Goal: Find specific page/section: Find specific page/section

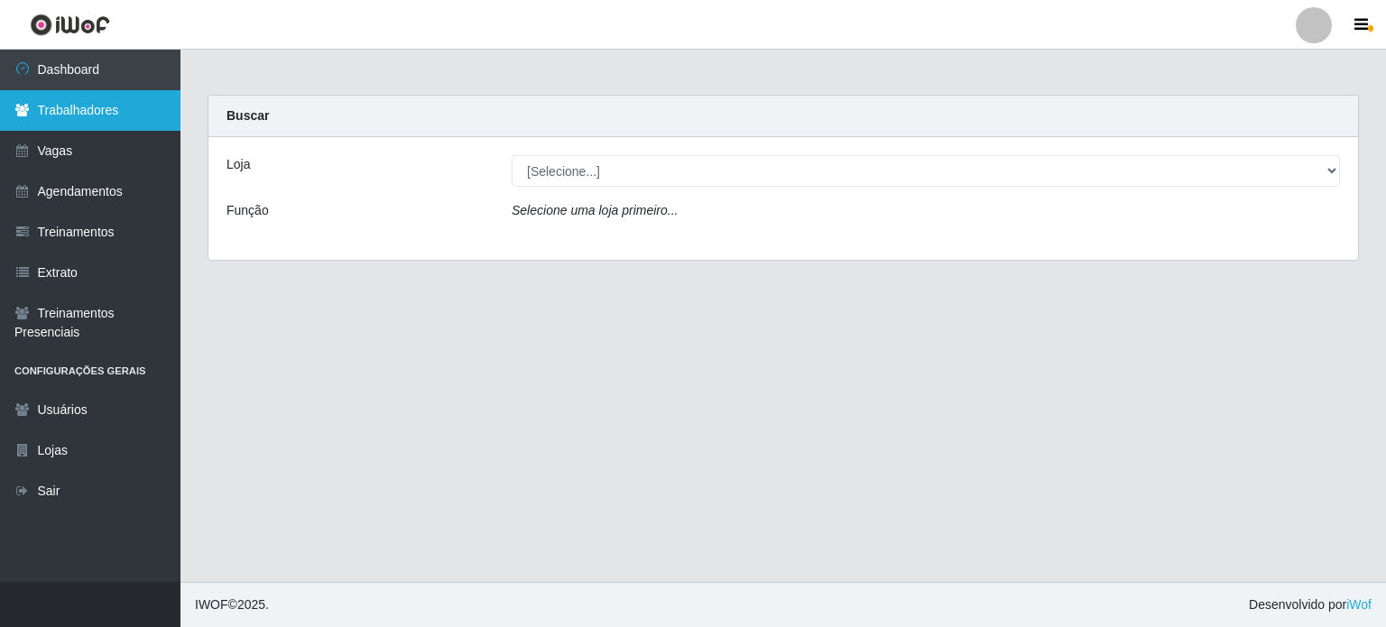
click at [82, 108] on link "Trabalhadores" at bounding box center [90, 110] width 181 height 41
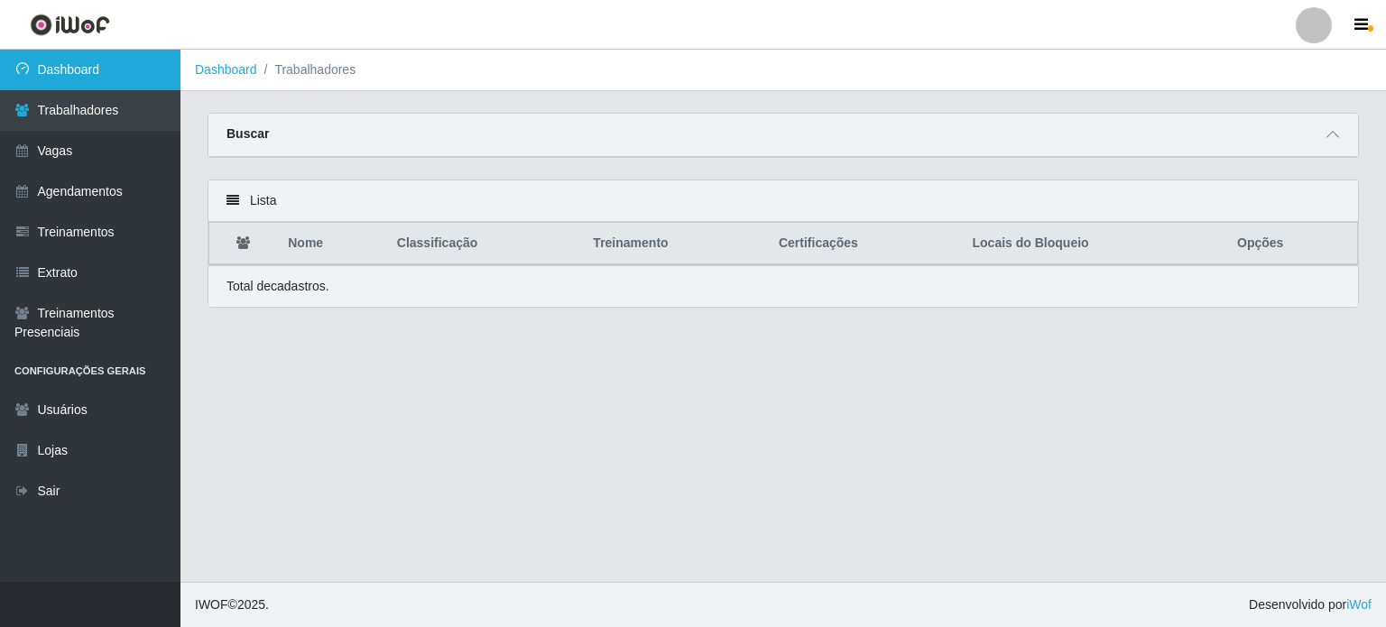
click at [73, 68] on link "Dashboard" at bounding box center [90, 70] width 181 height 41
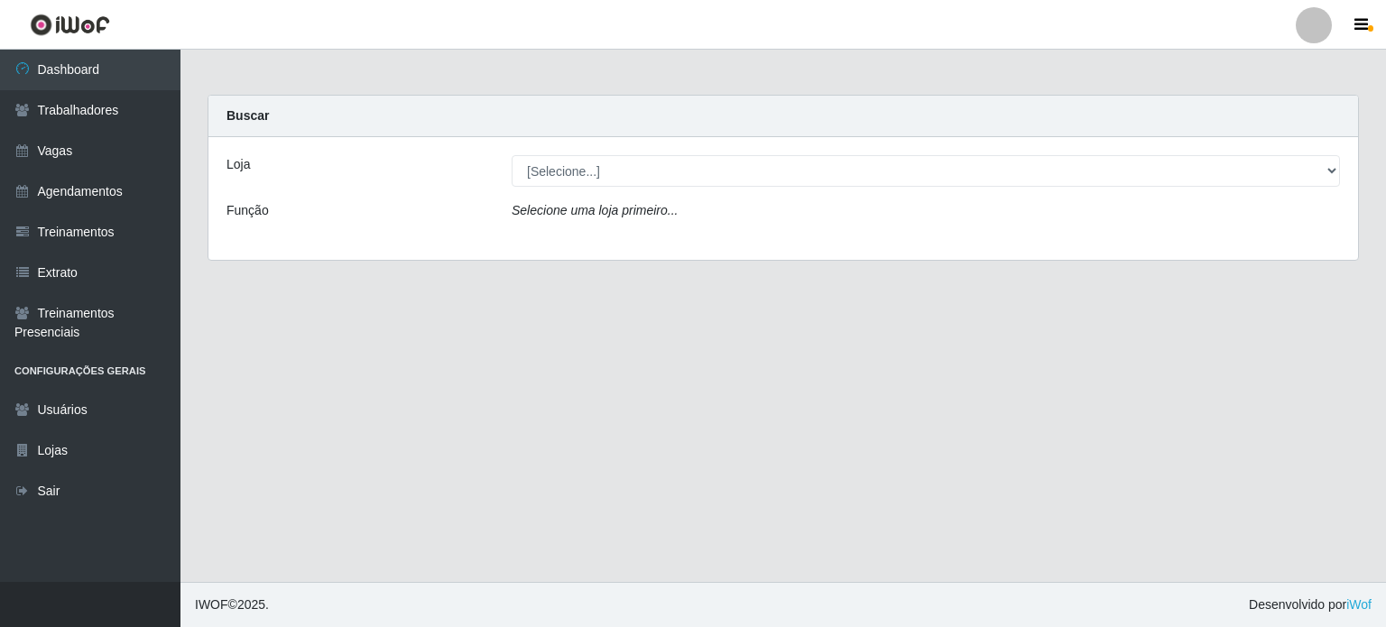
select select "197"
click at [512, 155] on select "[Selecione...] CasaTudo - Mangabeira Casatudo BR" at bounding box center [926, 171] width 829 height 32
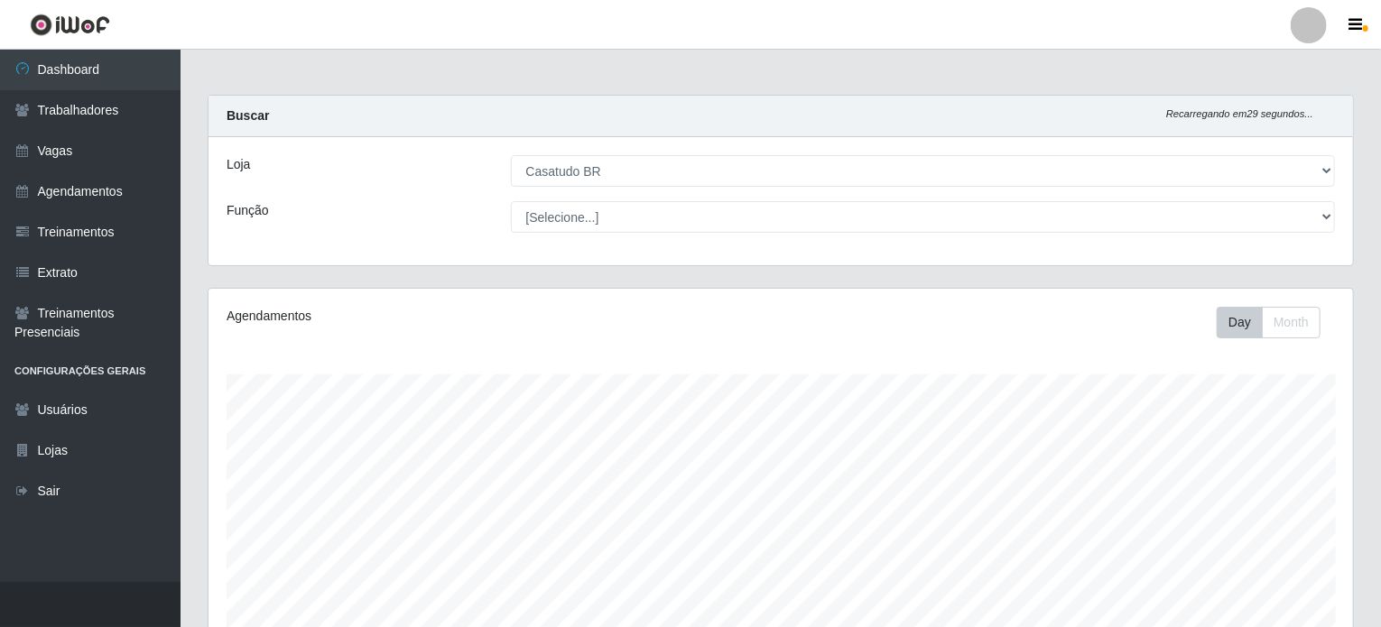
scroll to position [375, 1145]
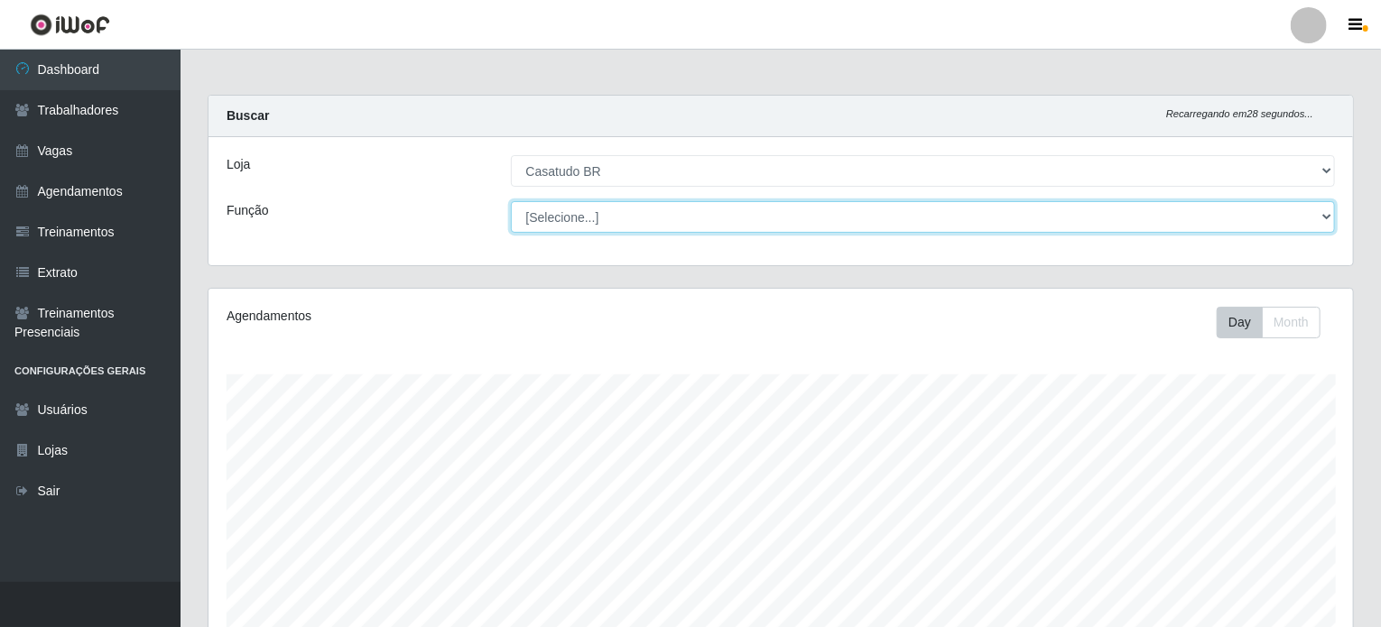
click at [577, 222] on select "[Selecione...] Auxiliar de Estoque Auxiliar de Estoque + Auxiliar de Estoque ++…" at bounding box center [923, 217] width 825 height 32
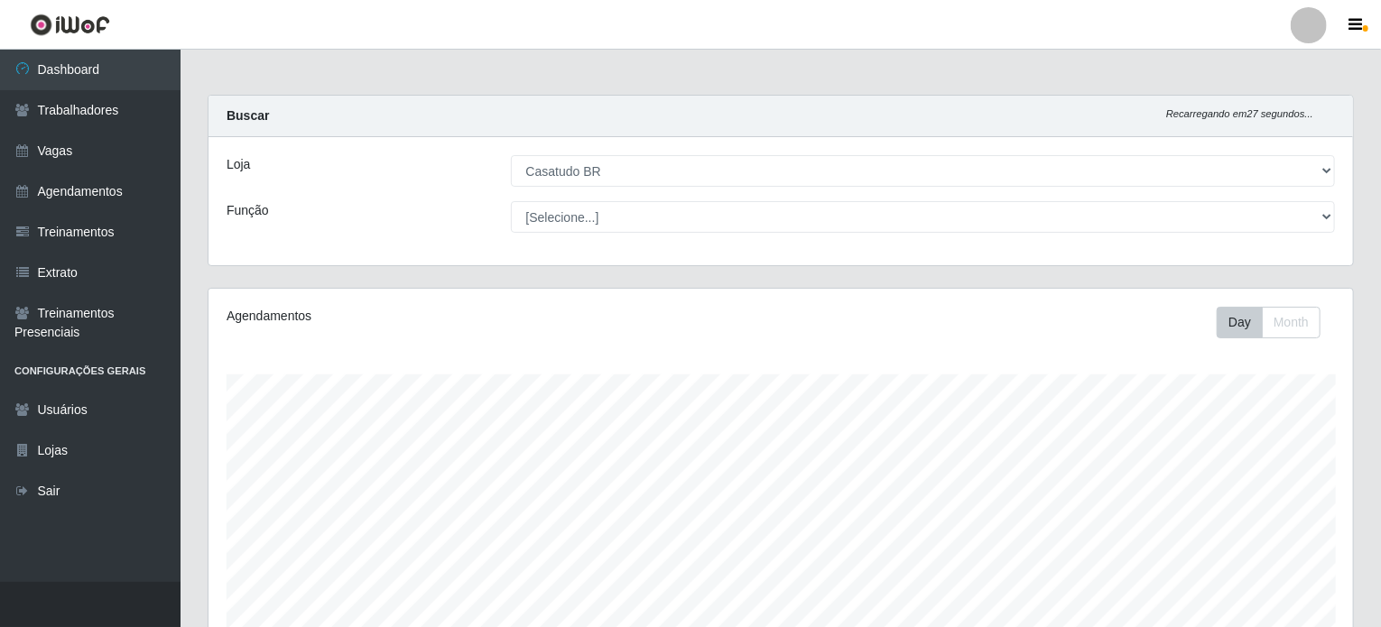
click at [339, 216] on div "Função" at bounding box center [355, 217] width 284 height 32
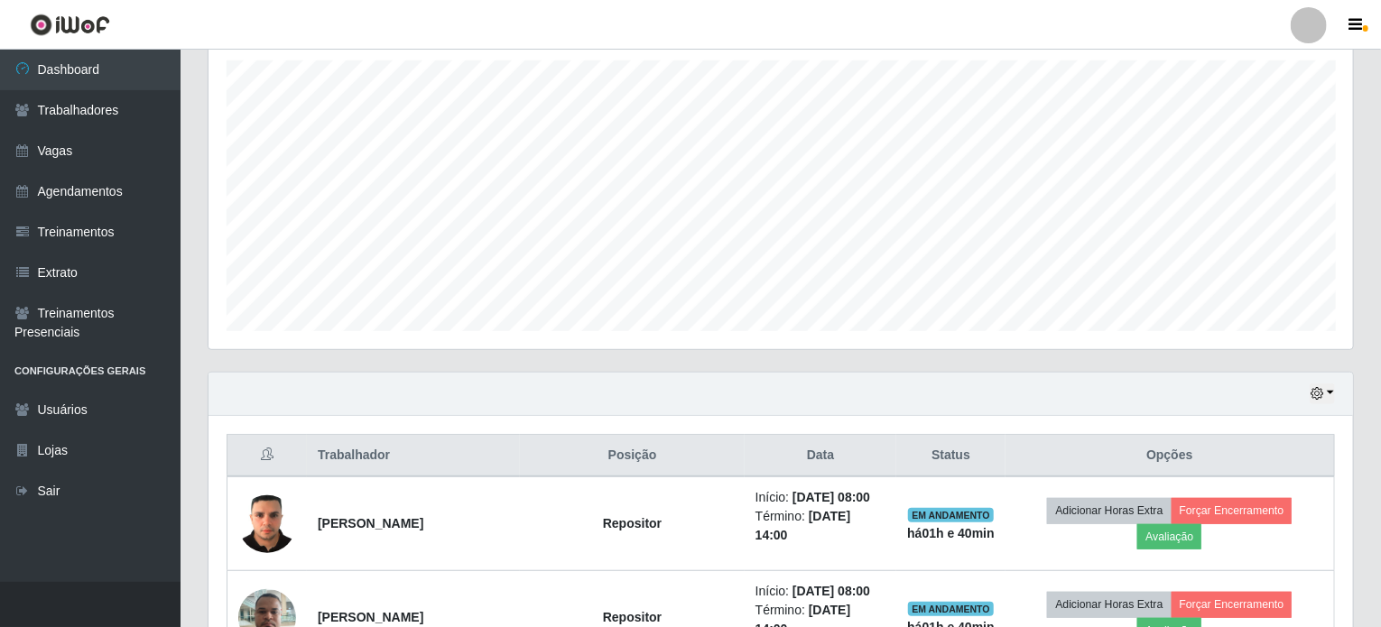
scroll to position [296, 0]
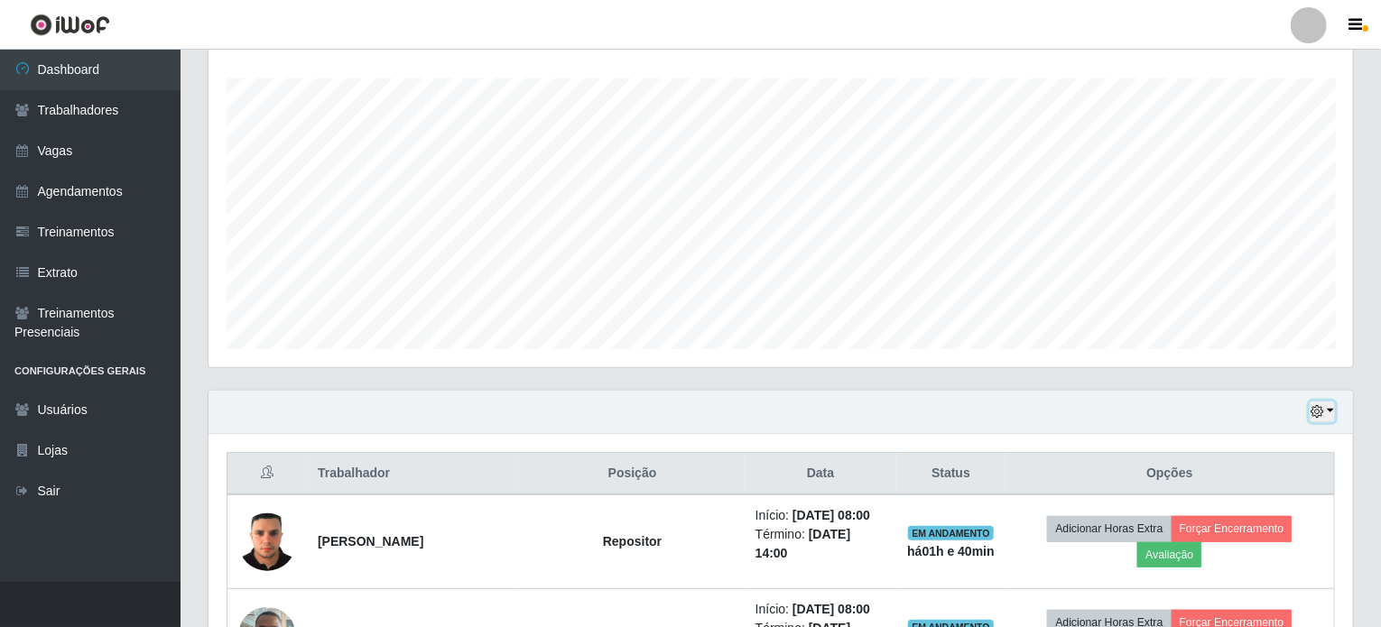
click at [1312, 413] on icon "button" at bounding box center [1317, 411] width 13 height 13
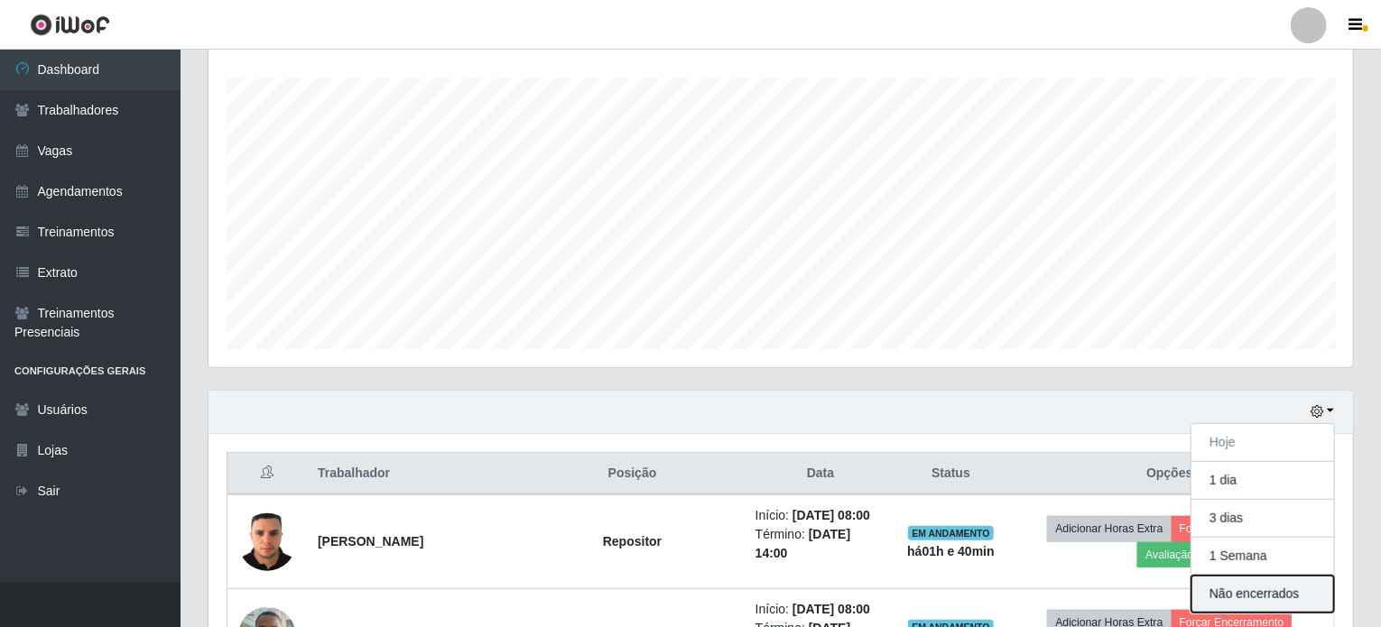
click at [1267, 584] on button "Não encerrados" at bounding box center [1262, 594] width 143 height 37
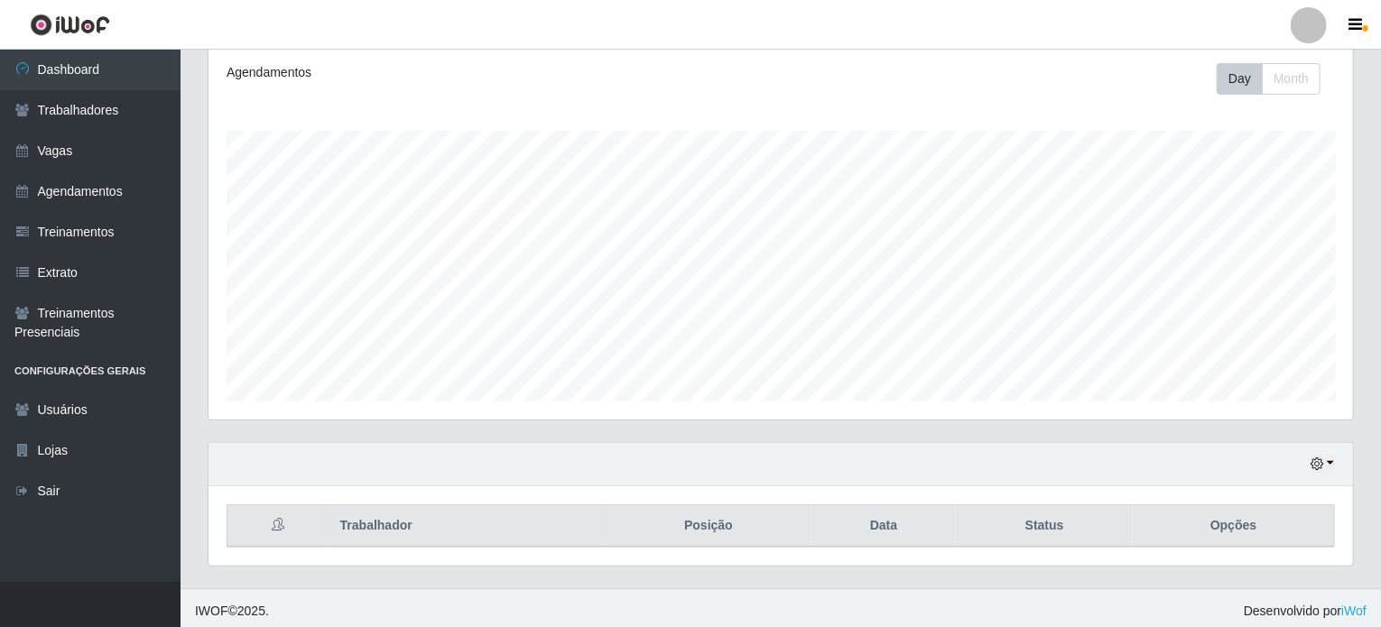
scroll to position [246, 0]
click at [1321, 457] on icon "button" at bounding box center [1317, 461] width 13 height 13
click at [959, 463] on div "Hoje 1 dia 3 dias 1 Semana Não encerrados" at bounding box center [781, 461] width 1145 height 43
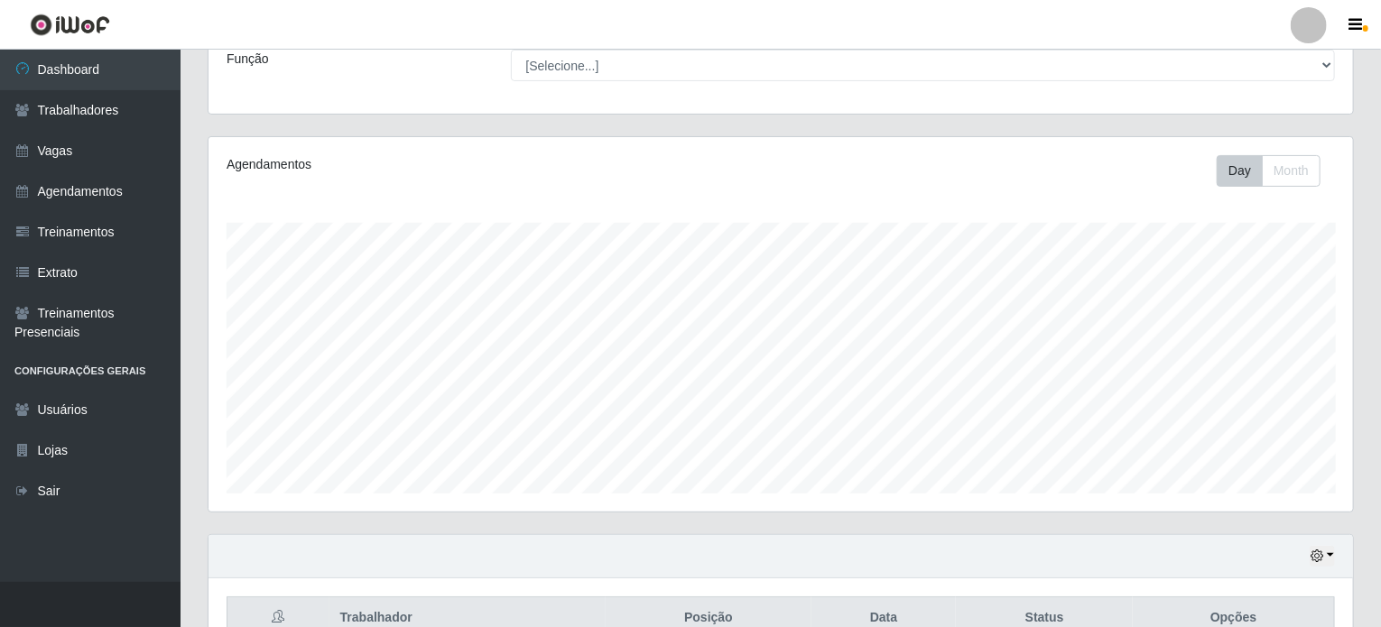
scroll to position [246, 0]
